Goal: Task Accomplishment & Management: Manage account settings

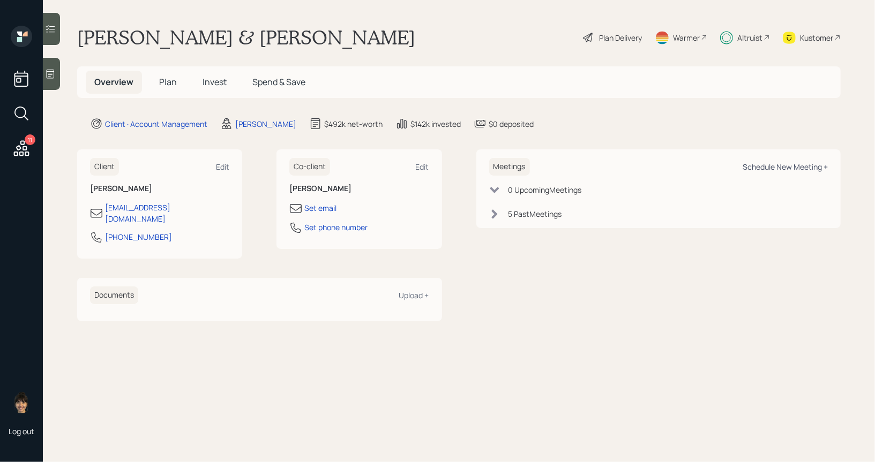
click at [790, 167] on div "Schedule New Meeting +" at bounding box center [784, 167] width 85 height 10
select select "8b79112e-3cfb-44f9-89e7-15267fe946c1"
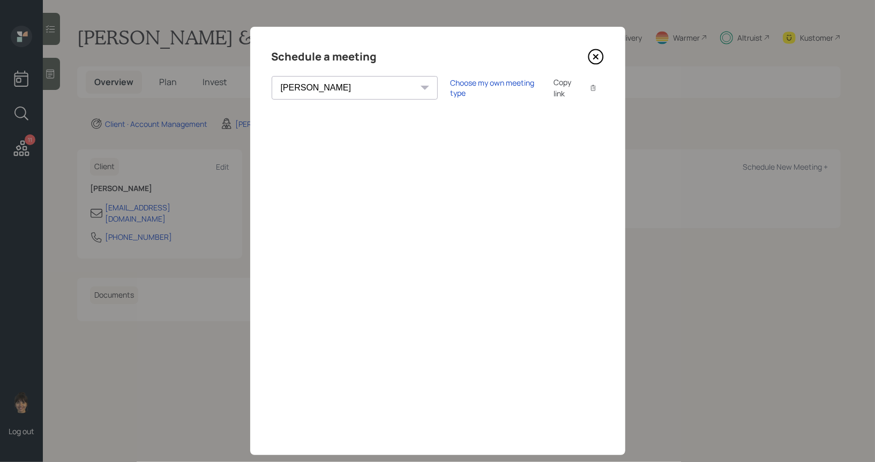
click at [597, 55] on icon at bounding box center [595, 57] width 4 height 4
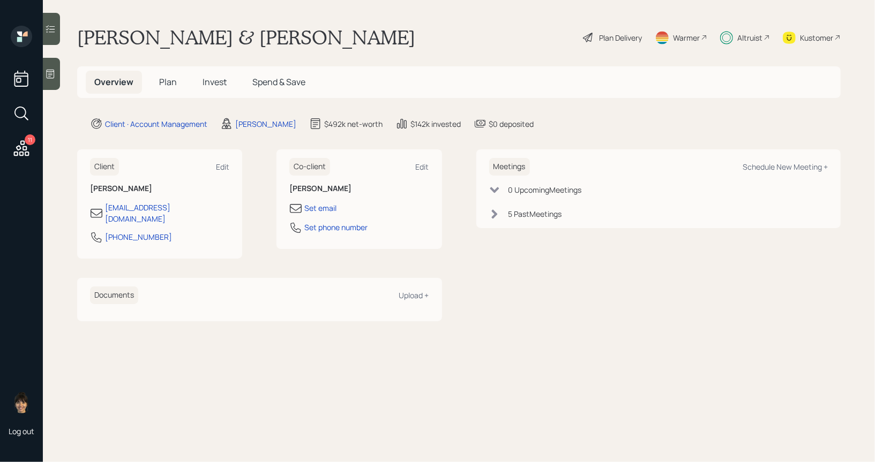
click at [173, 85] on span "Plan" at bounding box center [168, 82] width 18 height 12
